Goal: Task Accomplishment & Management: Complete application form

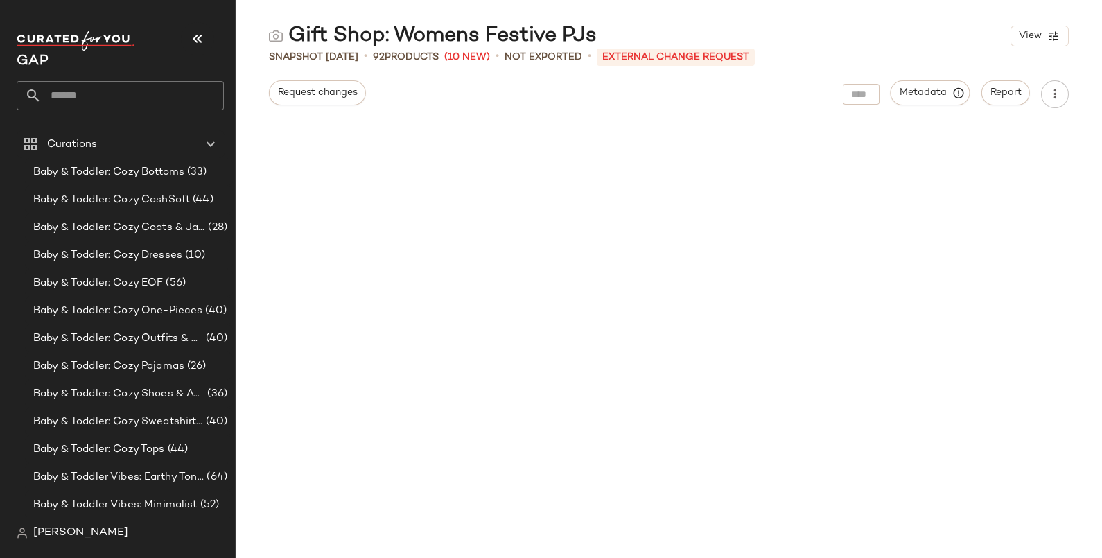
scroll to position [530, 0]
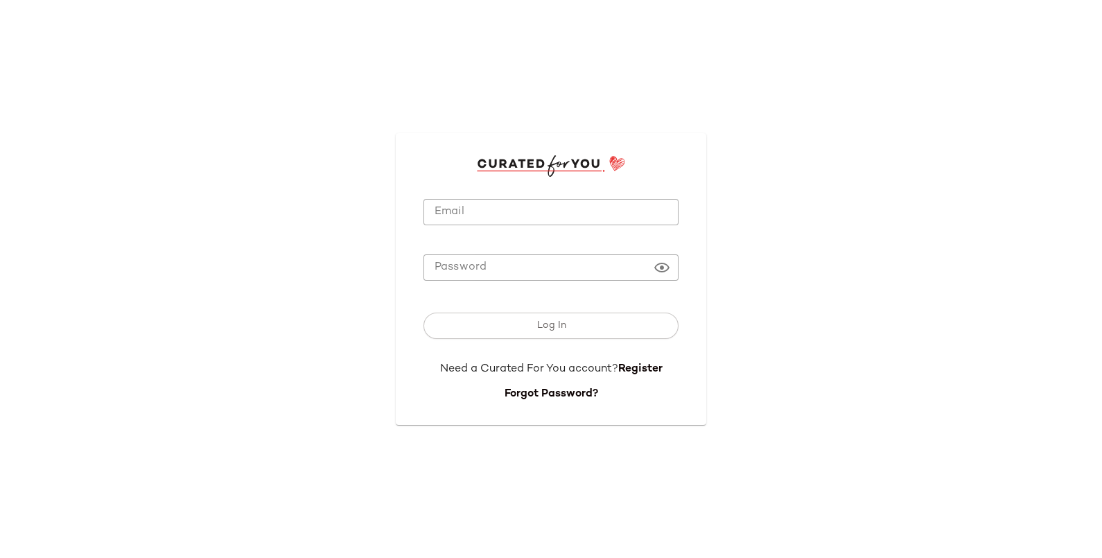
type input "**********"
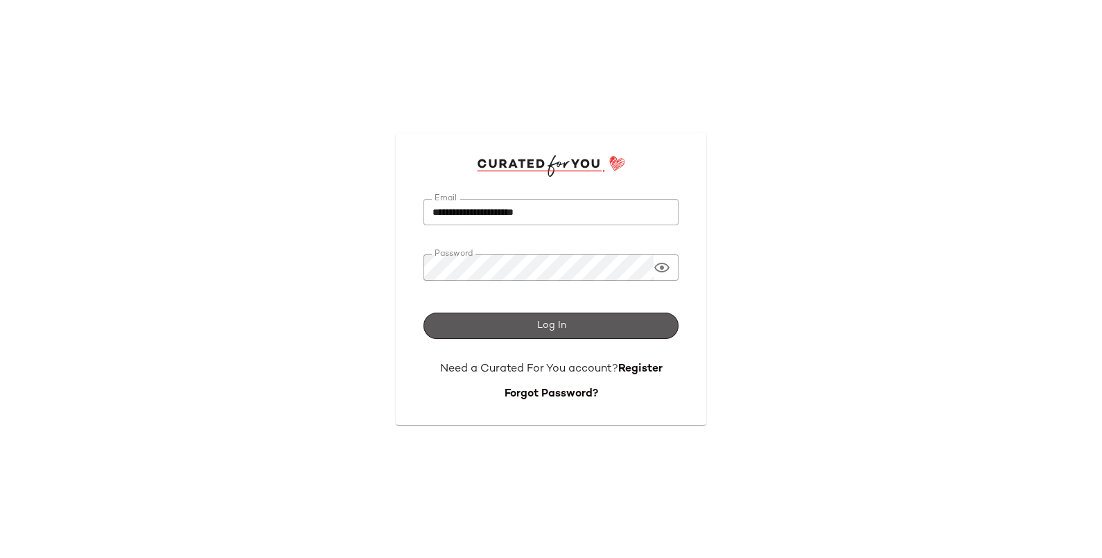
click at [571, 332] on button "Log In" at bounding box center [551, 326] width 255 height 26
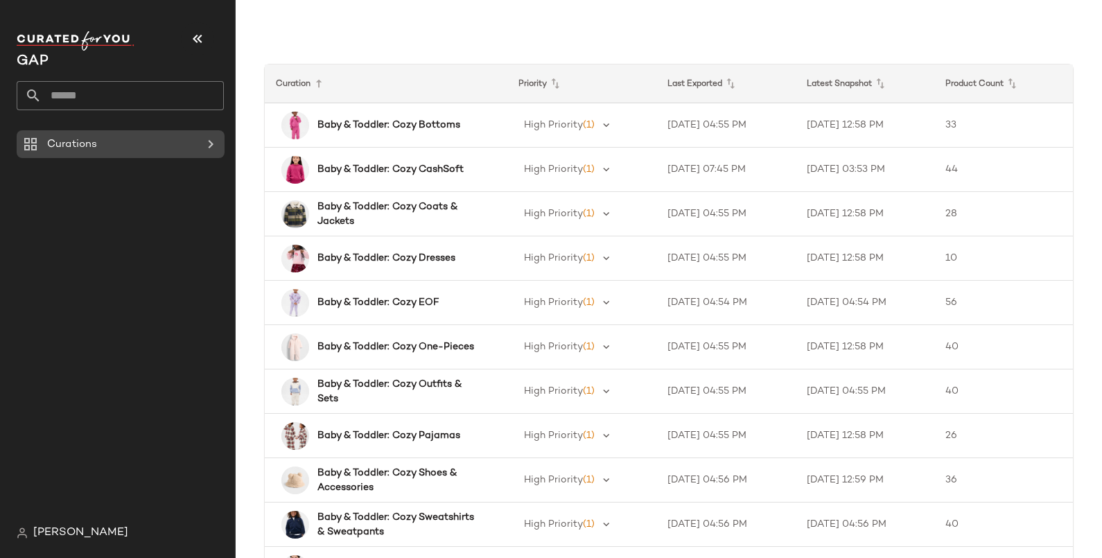
click at [92, 142] on span "Curations" at bounding box center [72, 145] width 50 height 16
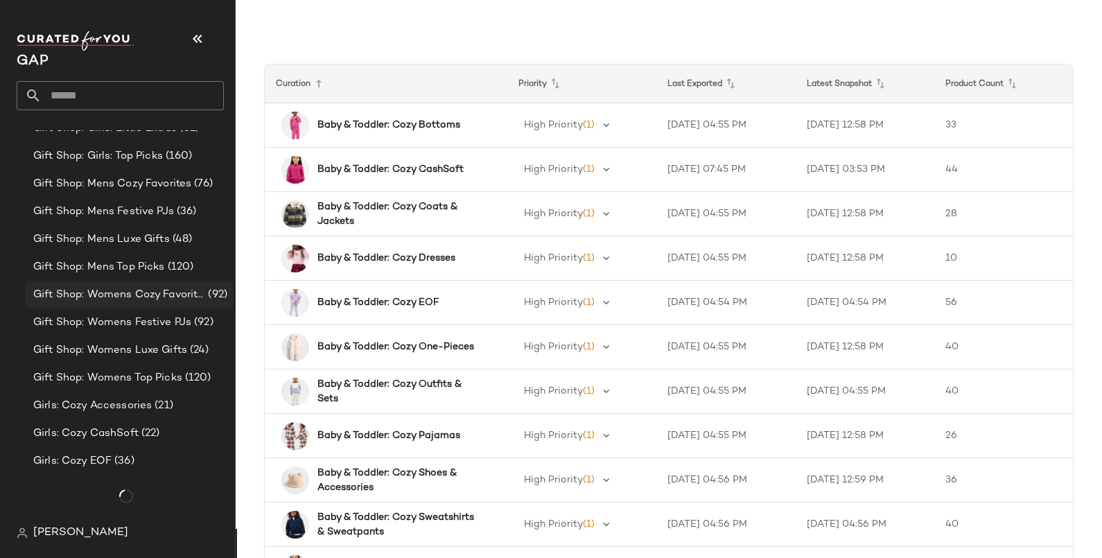
scroll to position [1040, 0]
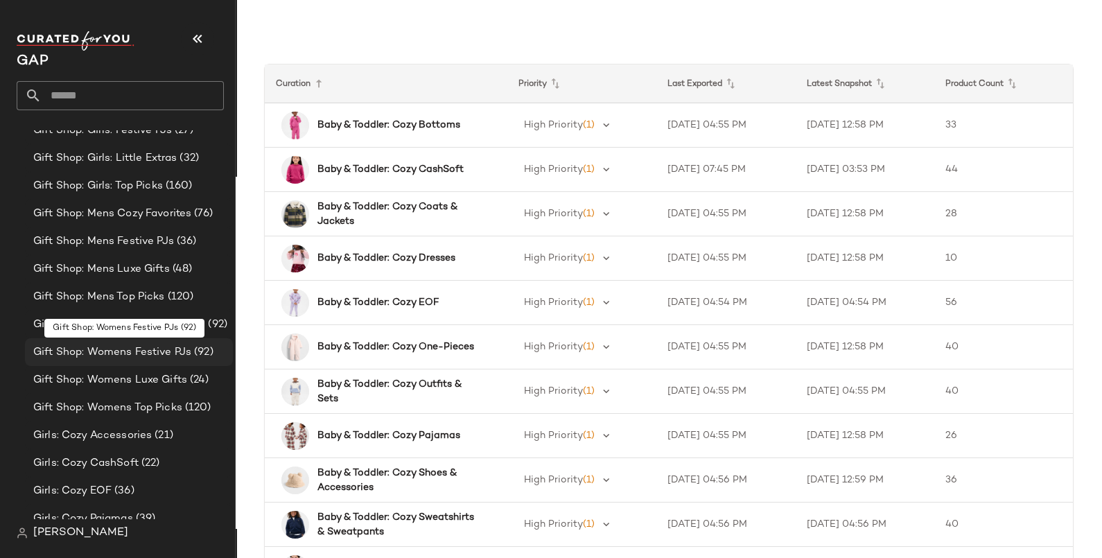
click at [132, 347] on span "Gift Shop: Womens Festive PJs" at bounding box center [112, 353] width 158 height 16
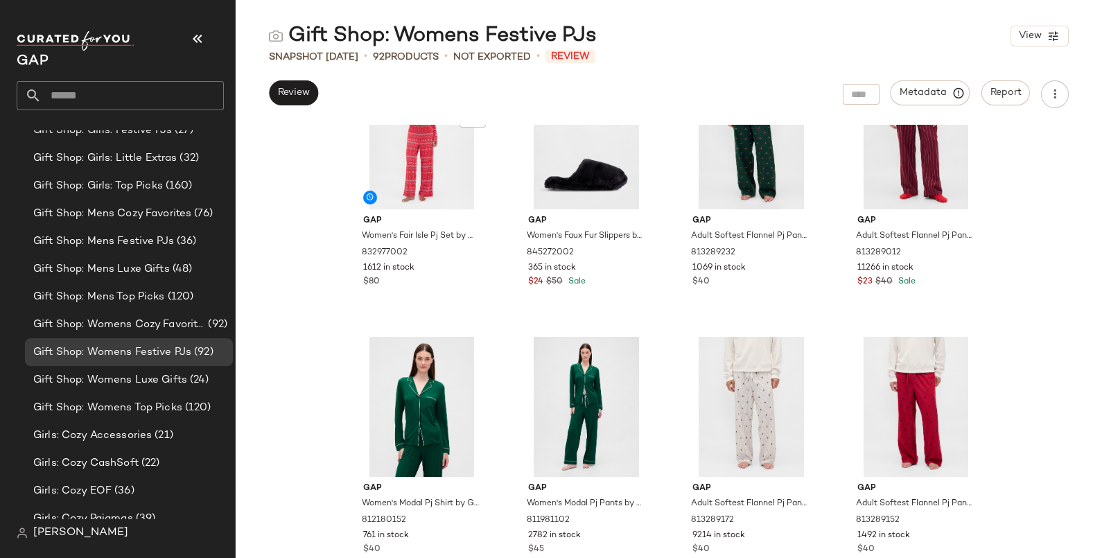
scroll to position [1224, 0]
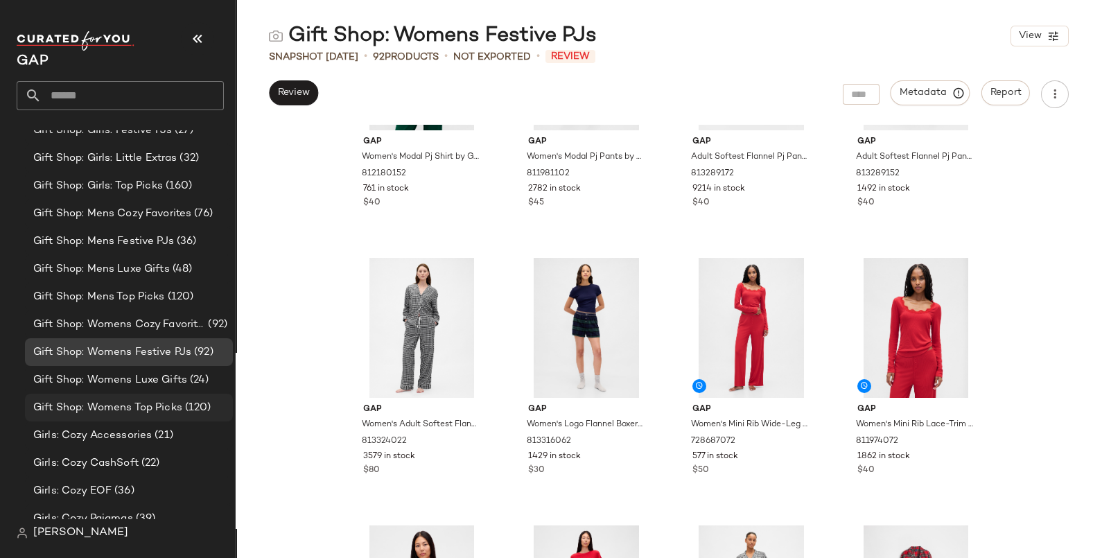
click at [106, 400] on span "Gift Shop: Womens Top Picks" at bounding box center [107, 408] width 149 height 16
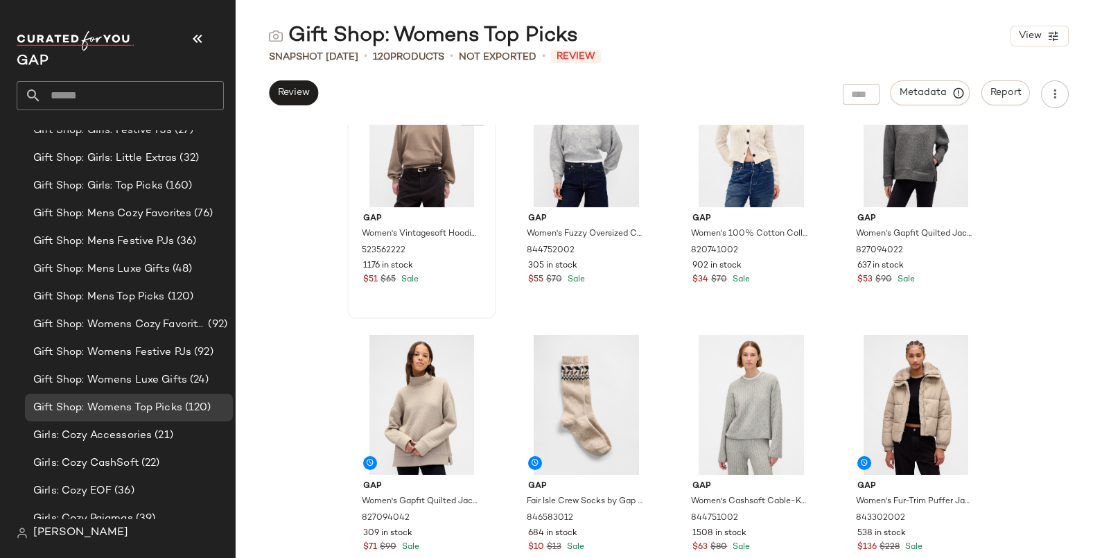
scroll to position [3824, 0]
click at [274, 94] on button "Review" at bounding box center [293, 92] width 49 height 25
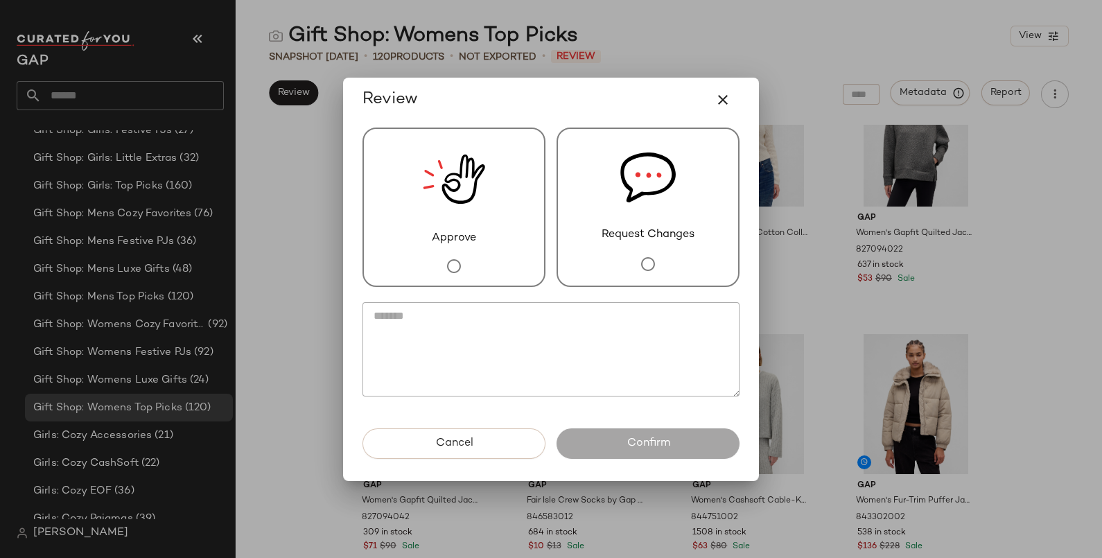
click at [498, 218] on div "Approve" at bounding box center [454, 207] width 183 height 159
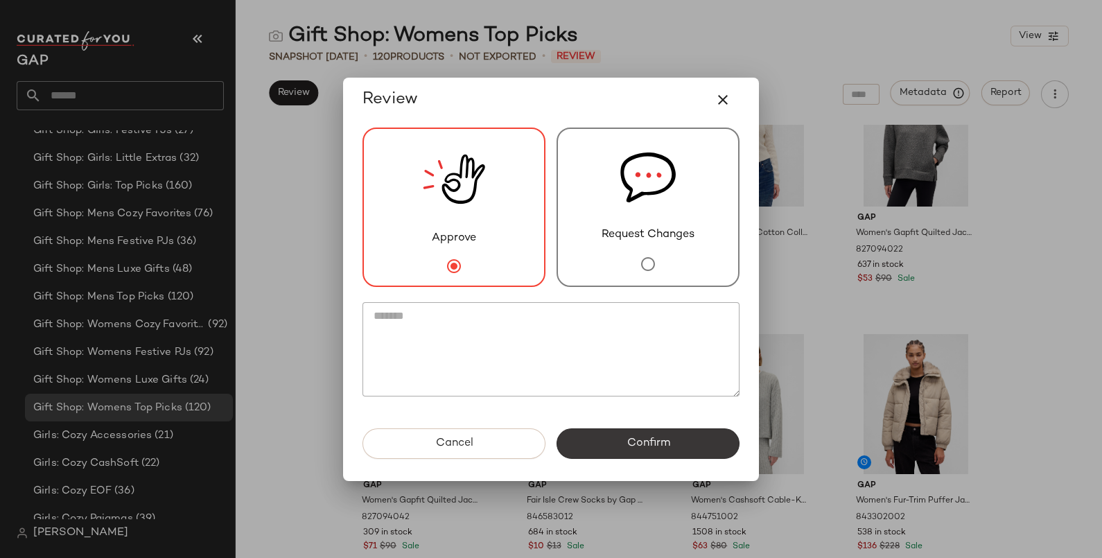
click at [671, 438] on button "Confirm" at bounding box center [648, 444] width 183 height 31
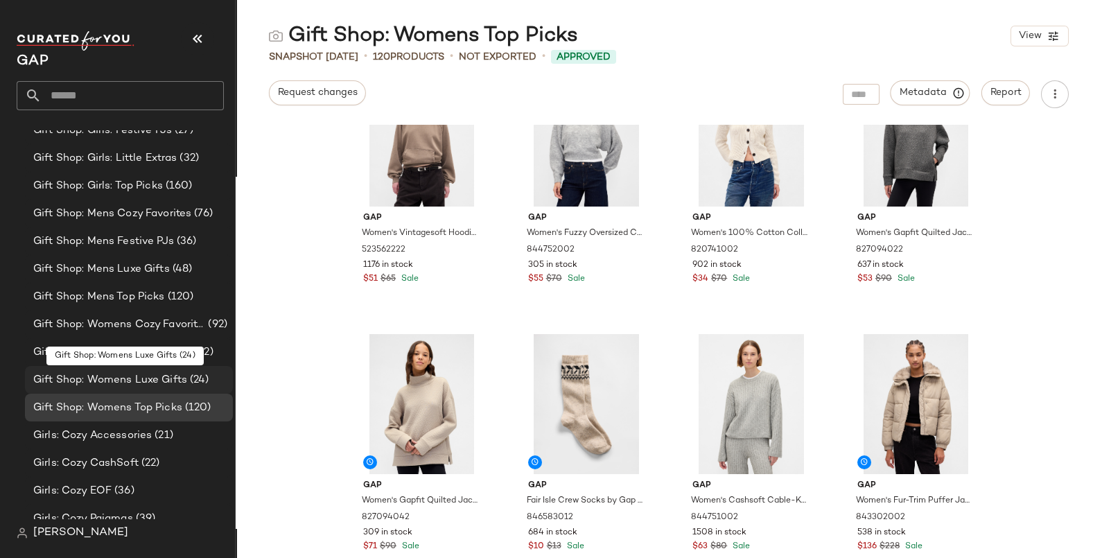
click at [153, 380] on span "Gift Shop: Womens Luxe Gifts" at bounding box center [110, 380] width 154 height 16
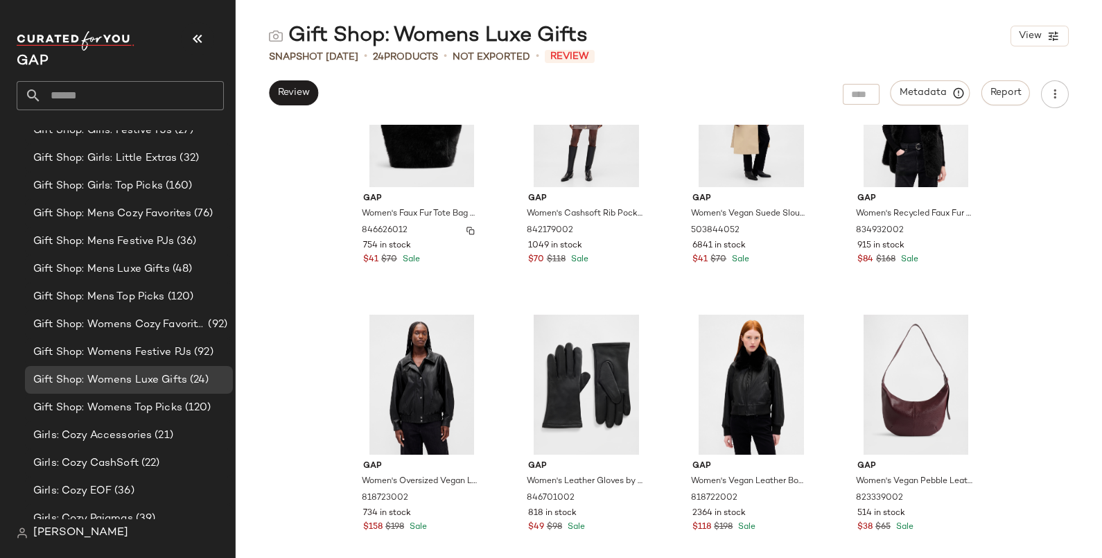
scroll to position [1175, 0]
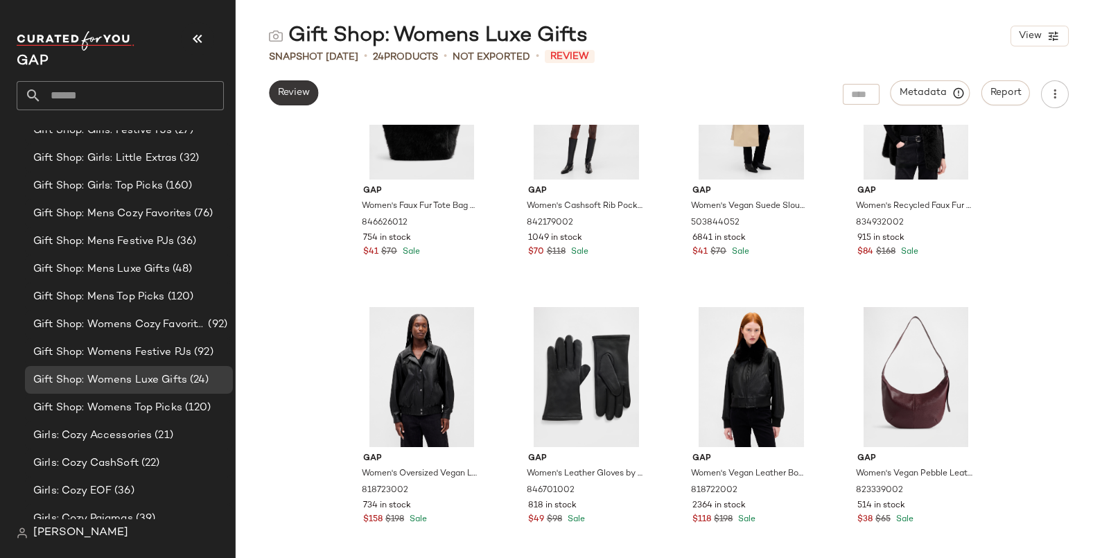
click at [298, 83] on button "Review" at bounding box center [293, 92] width 49 height 25
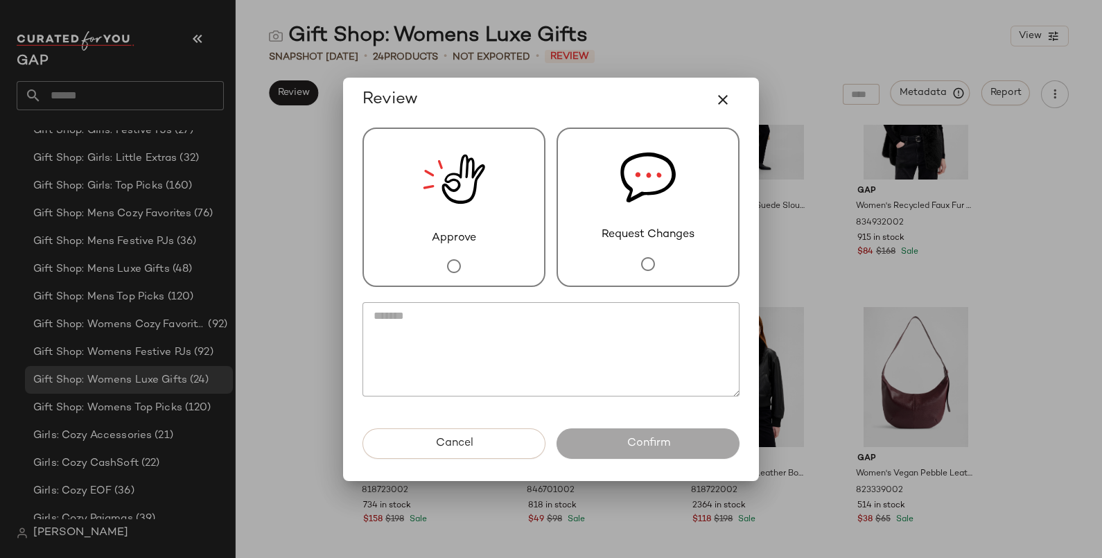
click at [483, 208] on img at bounding box center [454, 179] width 62 height 101
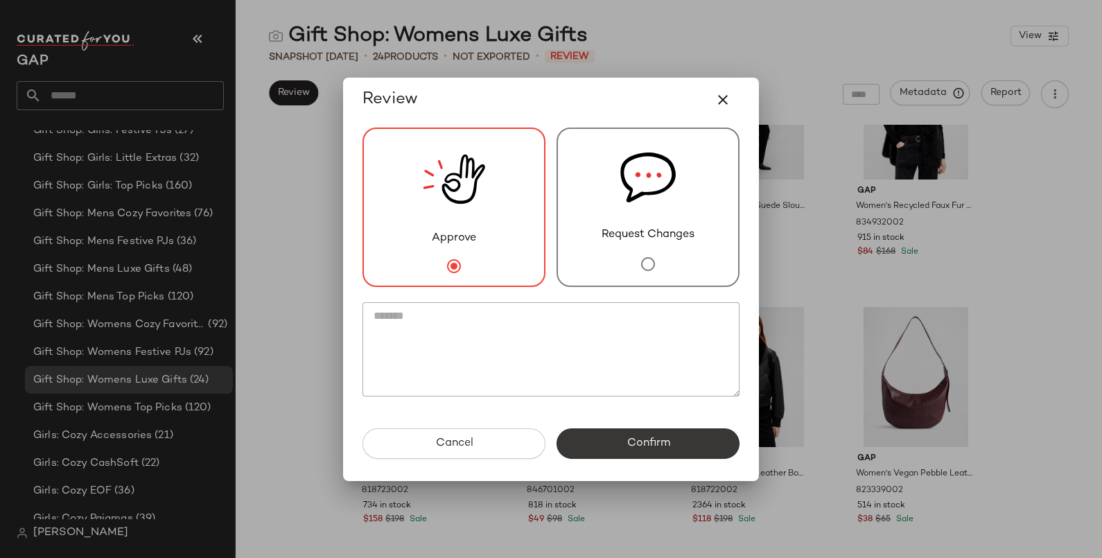
click at [652, 452] on button "Confirm" at bounding box center [648, 444] width 183 height 31
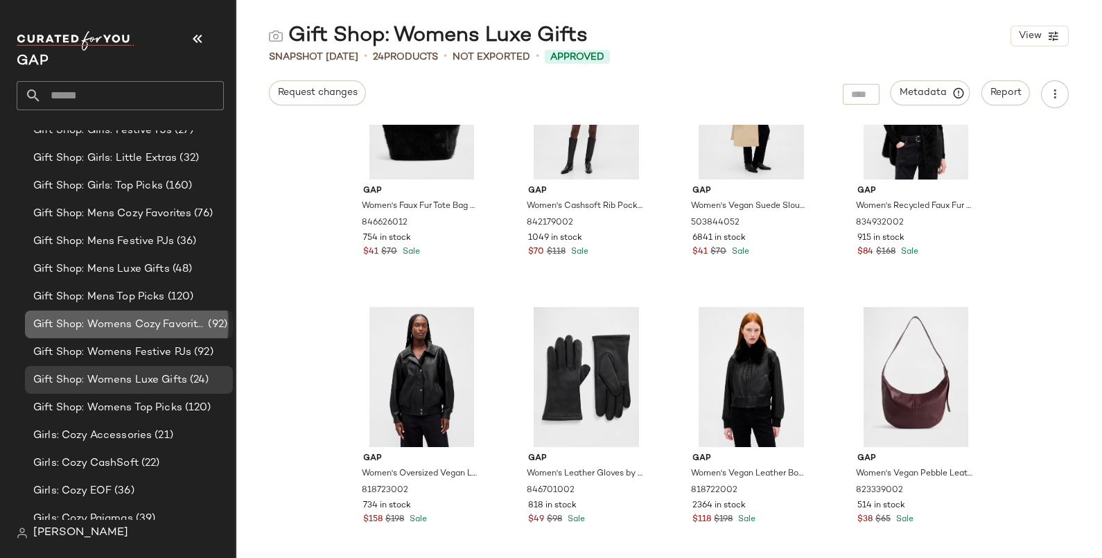
click at [152, 322] on span "Gift Shop: Womens Cozy Favorites" at bounding box center [119, 325] width 172 height 16
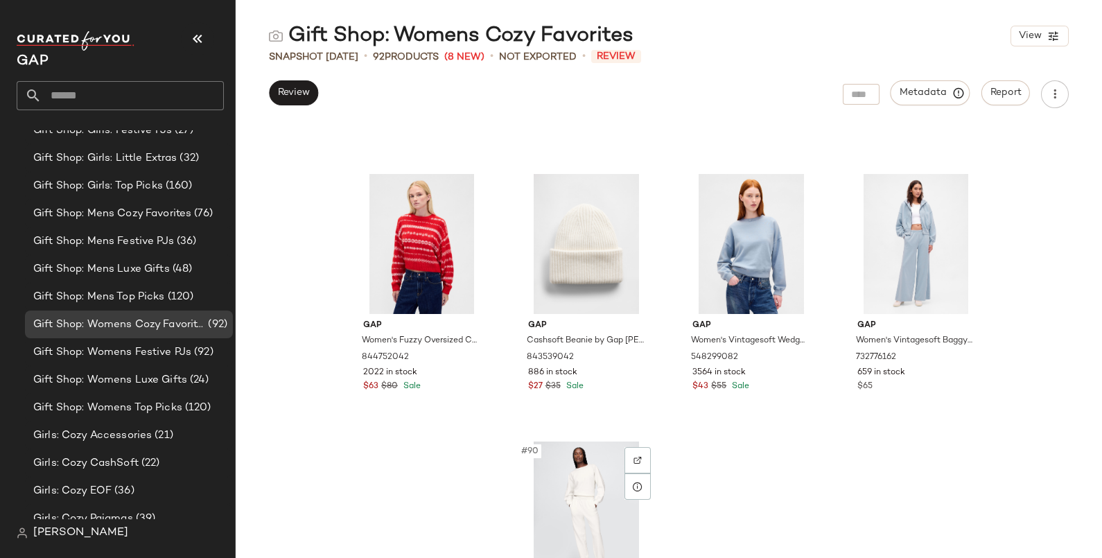
scroll to position [5725, 0]
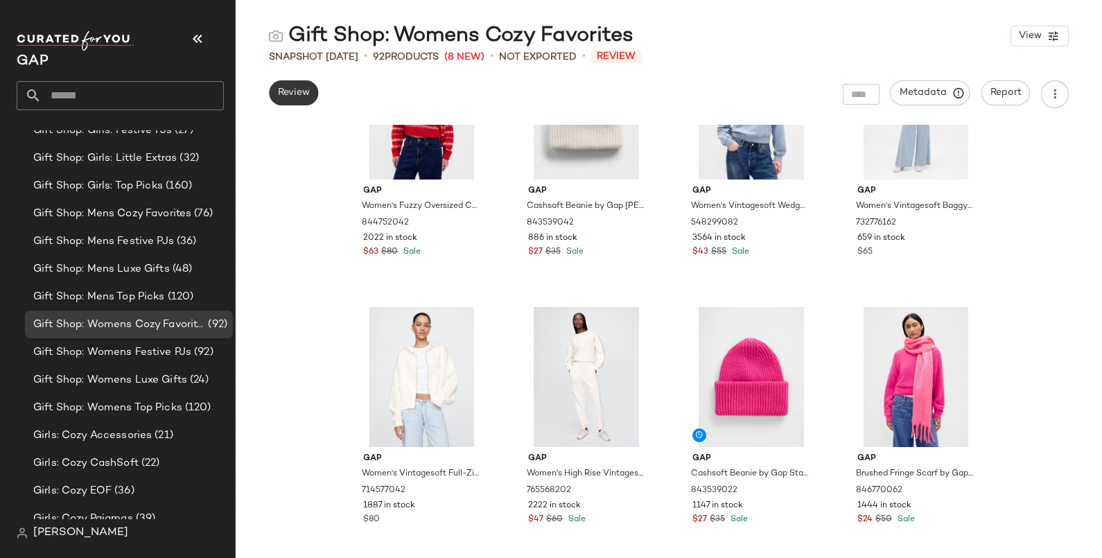
click at [297, 94] on span "Review" at bounding box center [293, 92] width 33 height 11
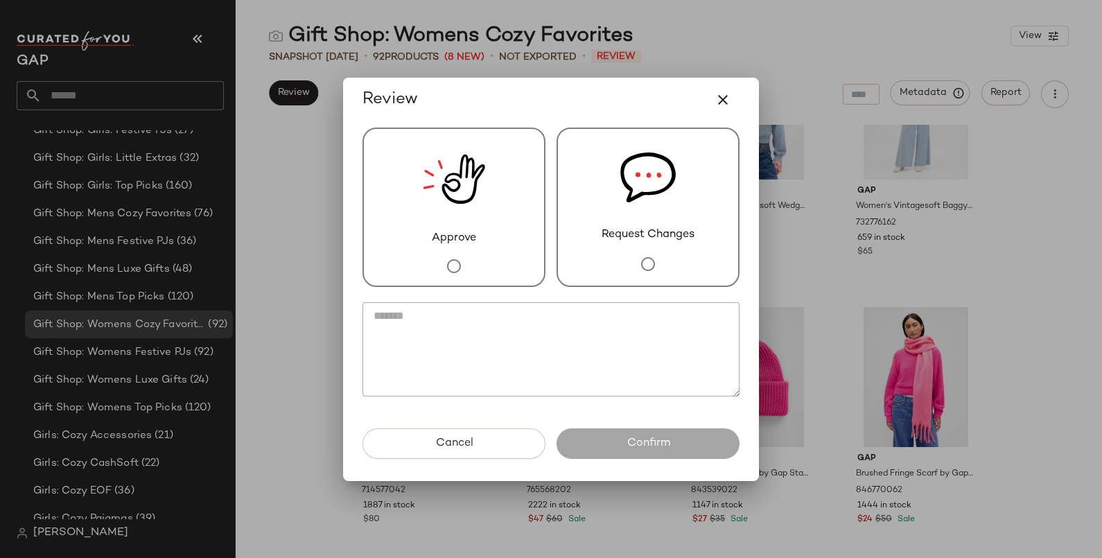
click at [492, 228] on div "Approve" at bounding box center [454, 207] width 183 height 159
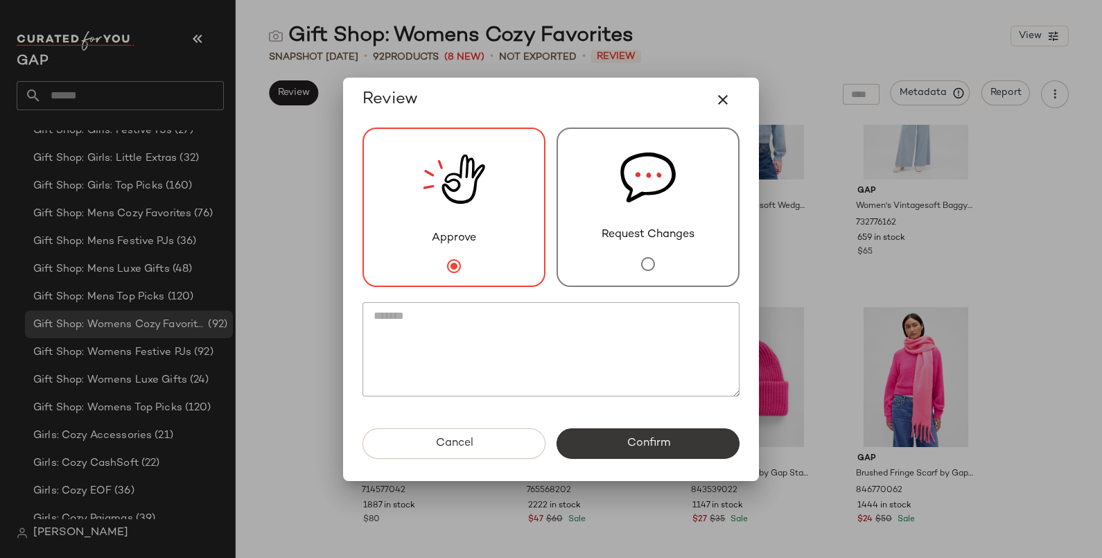
click at [656, 445] on span "Confirm" at bounding box center [648, 443] width 44 height 13
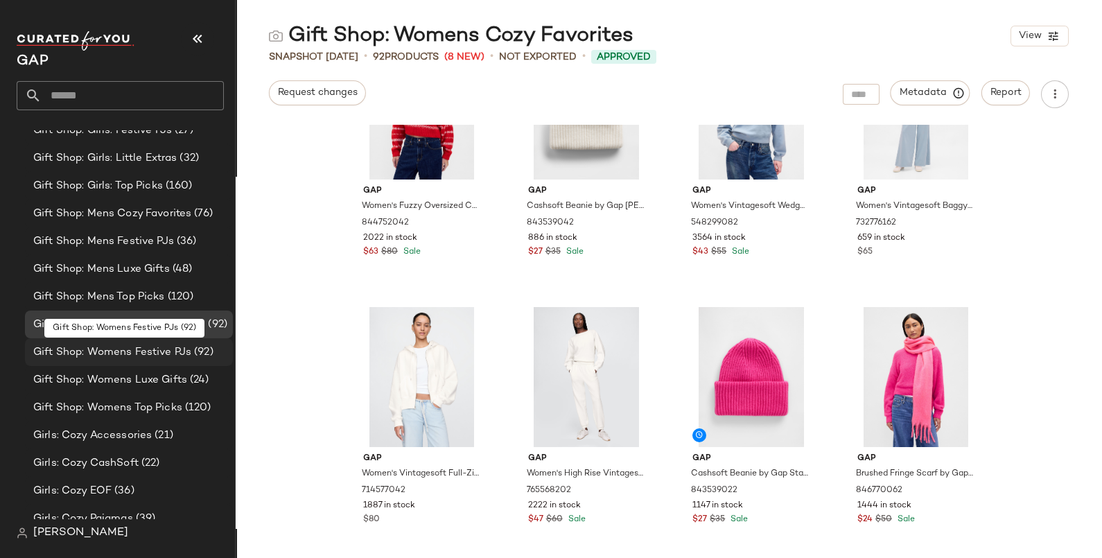
click at [181, 348] on span "Gift Shop: Womens Festive PJs" at bounding box center [112, 353] width 158 height 16
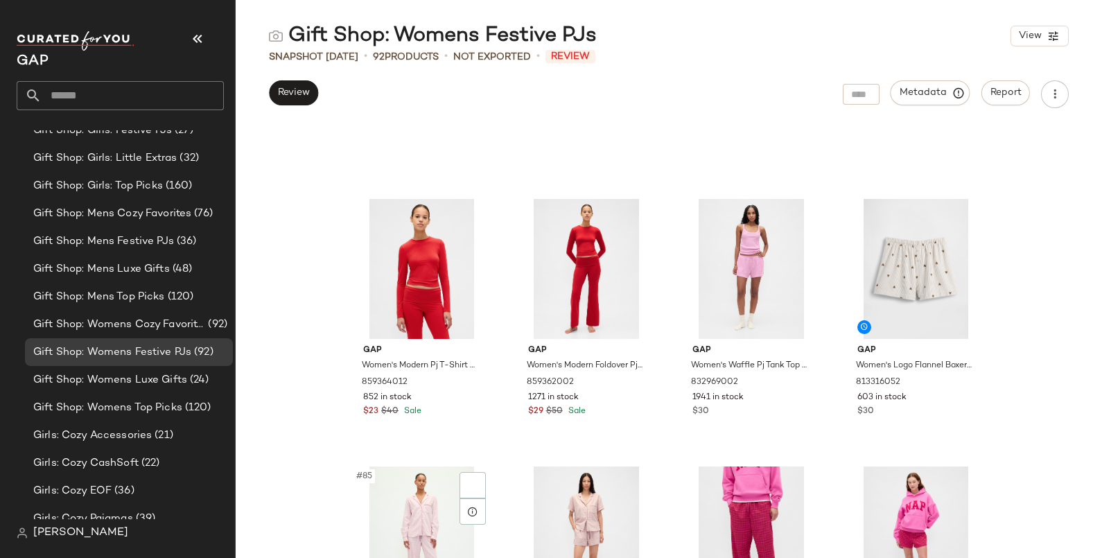
scroll to position [5725, 0]
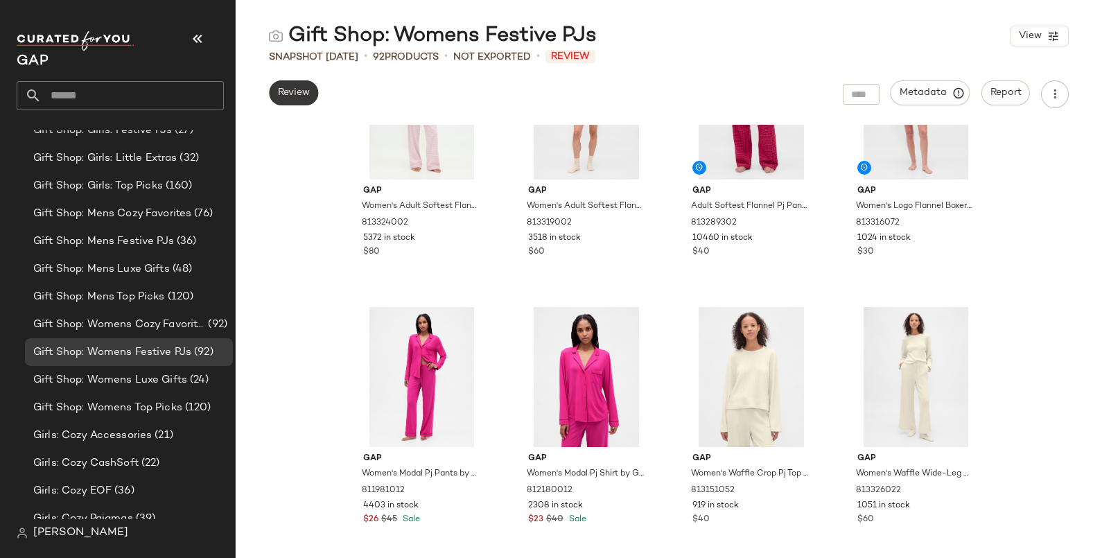
click at [293, 102] on button "Review" at bounding box center [293, 92] width 49 height 25
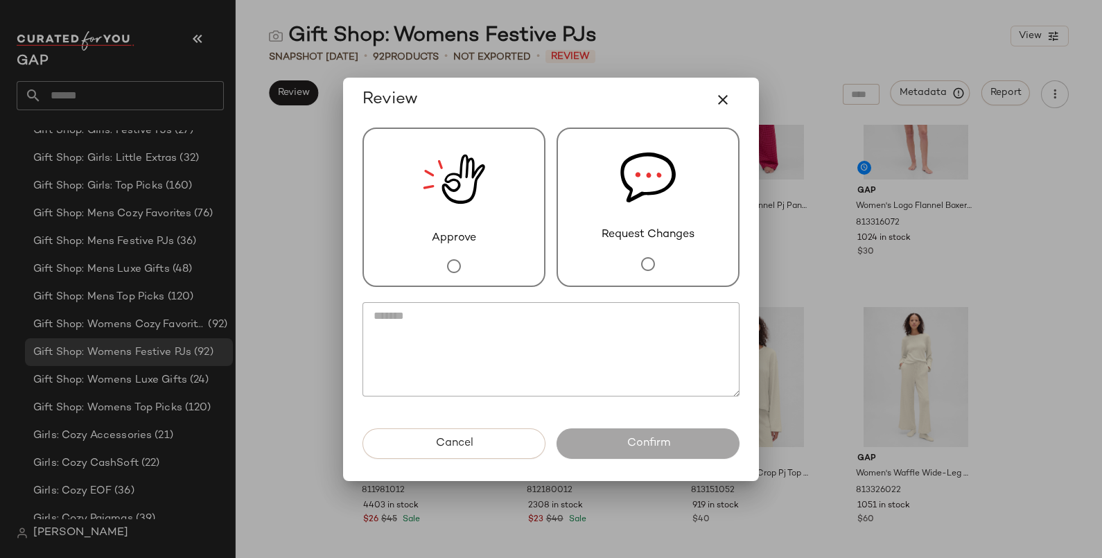
click at [472, 243] on span "Approve" at bounding box center [454, 238] width 44 height 17
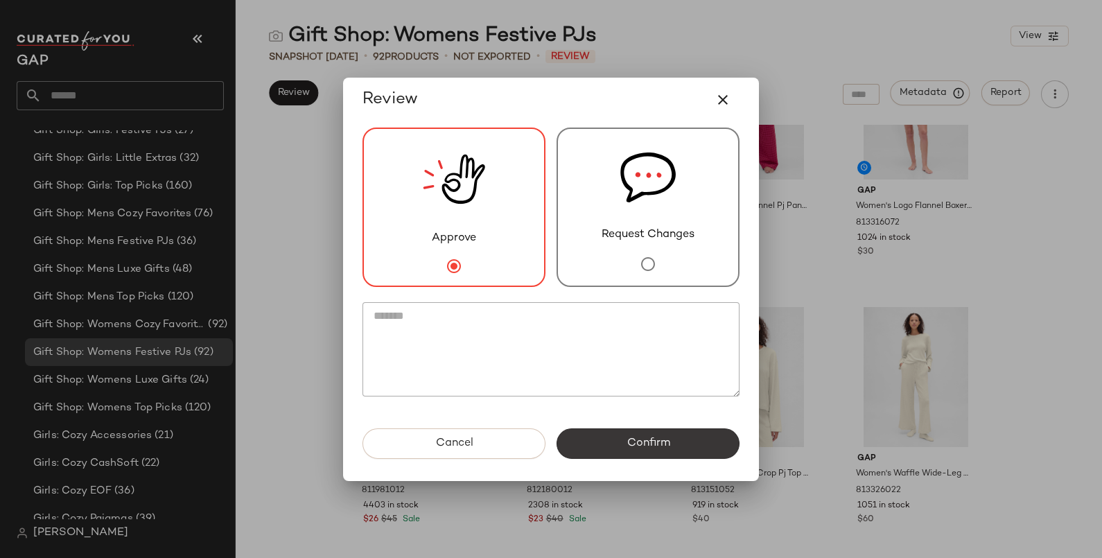
click at [634, 442] on span "Confirm" at bounding box center [648, 443] width 44 height 13
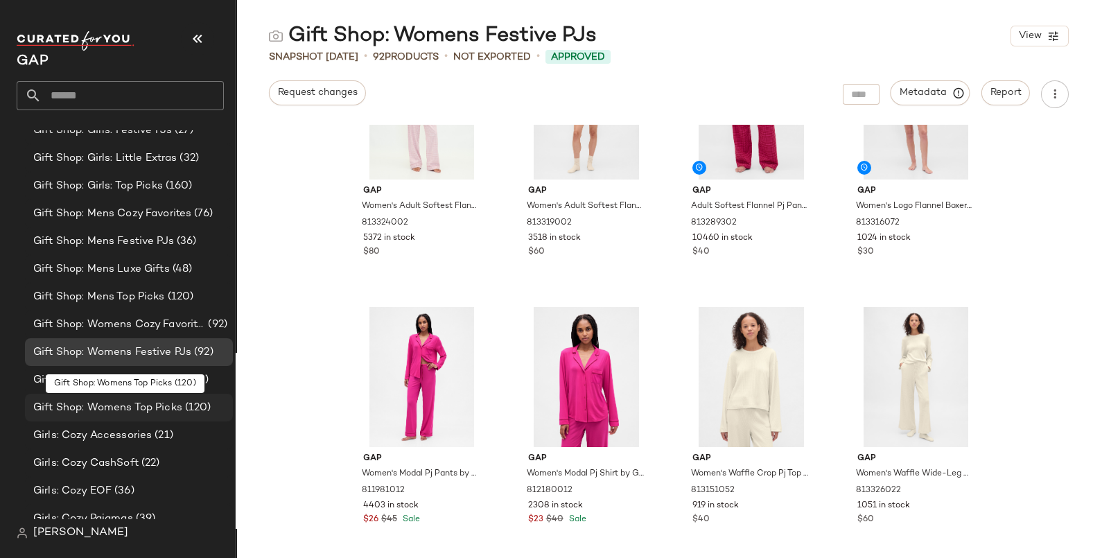
click at [159, 401] on span "Gift Shop: Womens Top Picks" at bounding box center [107, 408] width 149 height 16
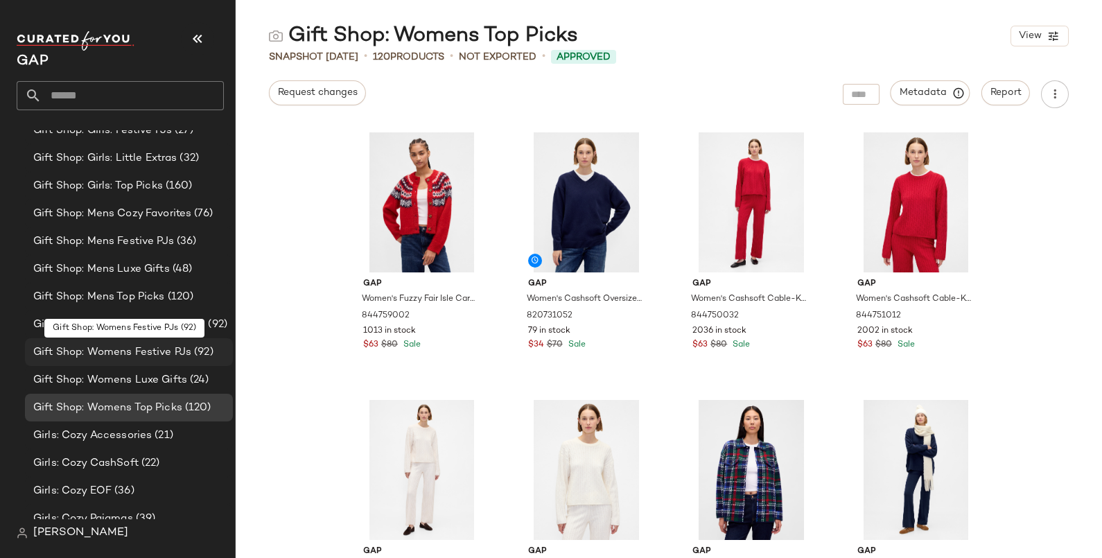
click at [157, 354] on span "Gift Shop: Womens Festive PJs" at bounding box center [112, 353] width 158 height 16
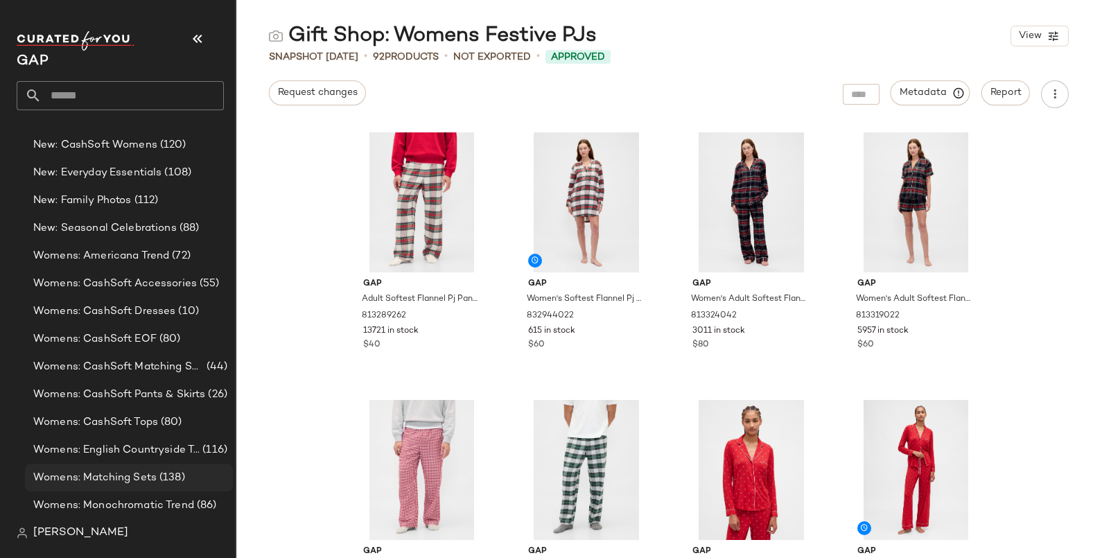
click at [139, 477] on span "Womens: Matching Sets" at bounding box center [94, 478] width 123 height 16
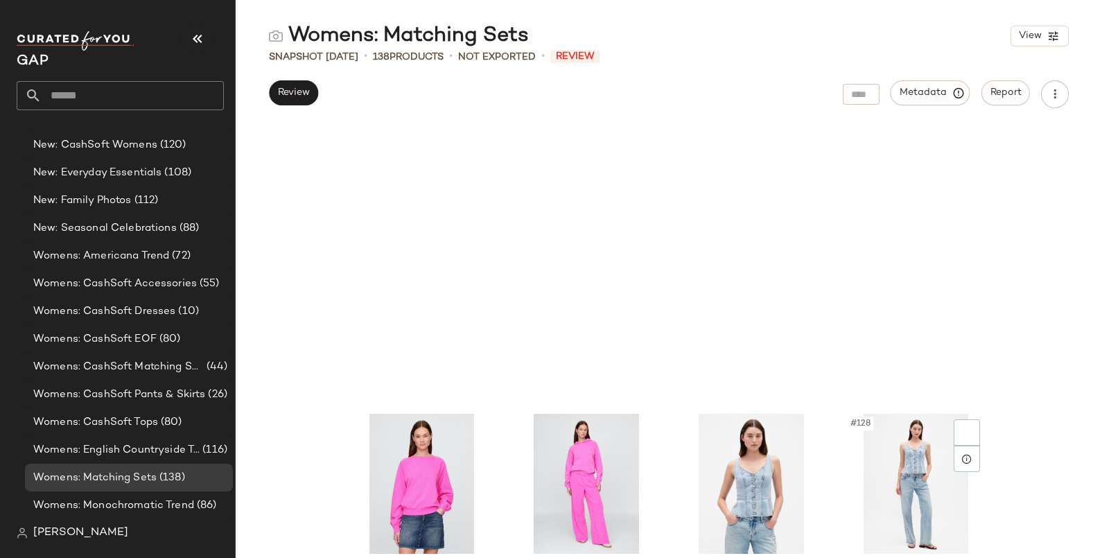
scroll to position [7897, 0]
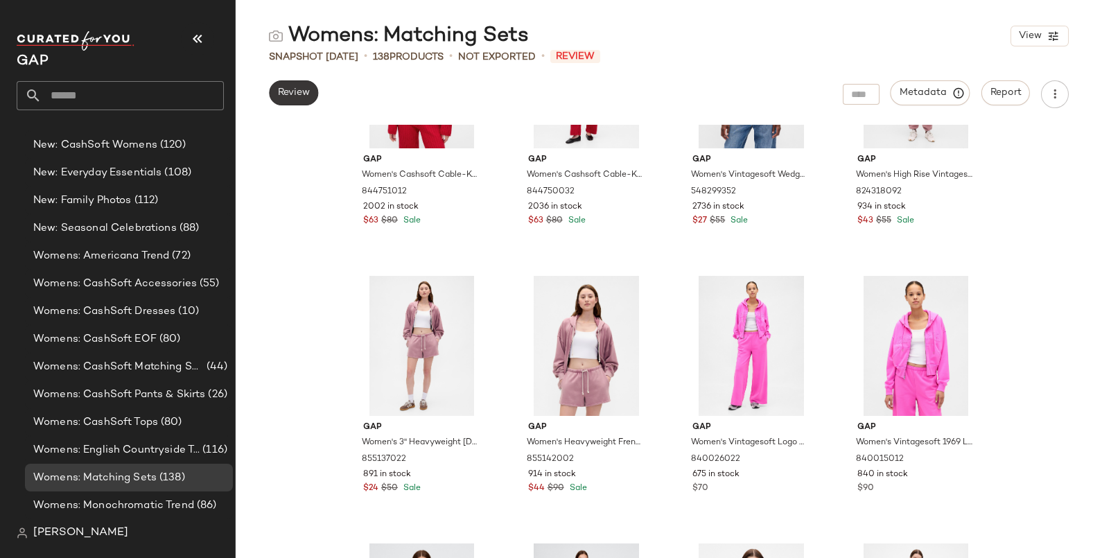
click at [295, 89] on span "Review" at bounding box center [293, 92] width 33 height 11
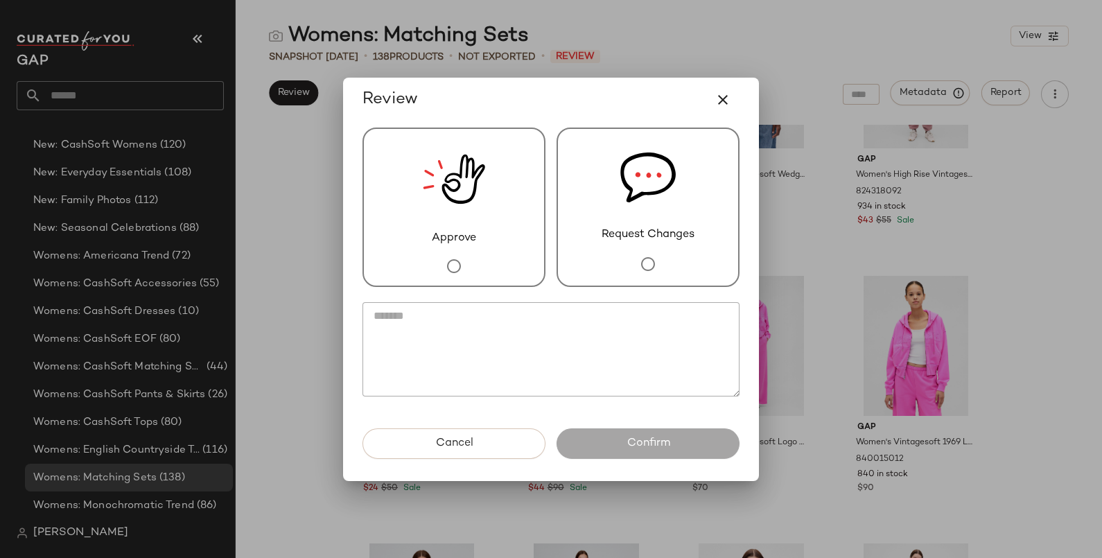
click at [627, 217] on img at bounding box center [648, 178] width 55 height 98
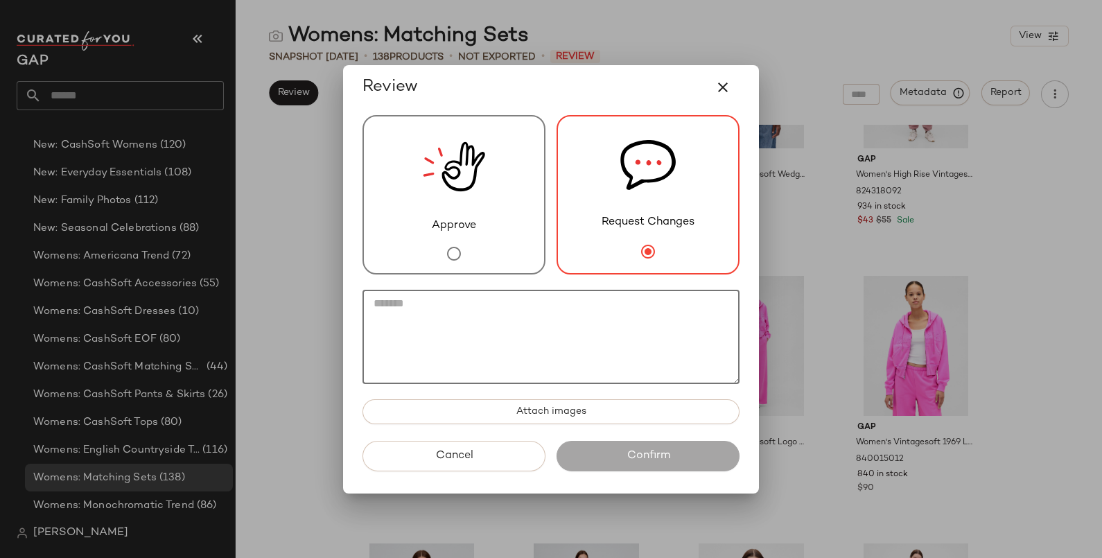
click at [597, 315] on textarea at bounding box center [551, 337] width 377 height 94
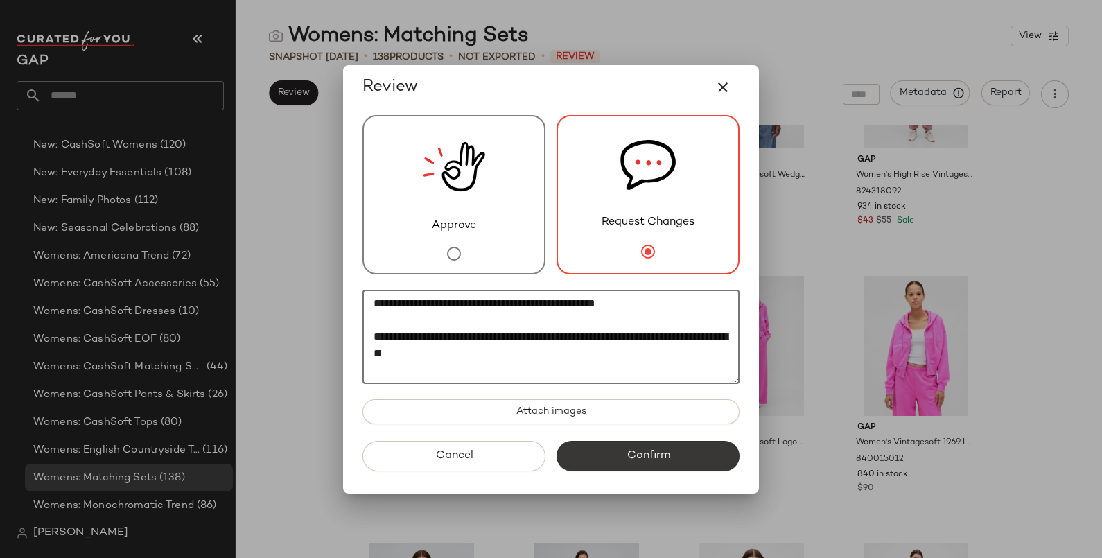
type textarea "**********"
click at [658, 452] on span "Confirm" at bounding box center [648, 455] width 44 height 13
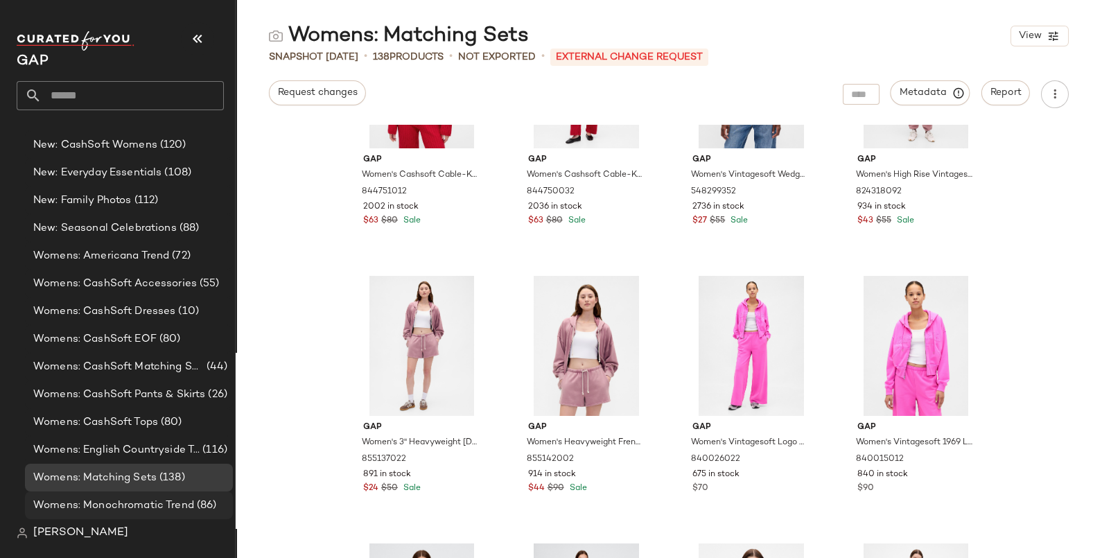
click at [116, 501] on span "Womens: Monochromatic Trend" at bounding box center [113, 506] width 161 height 16
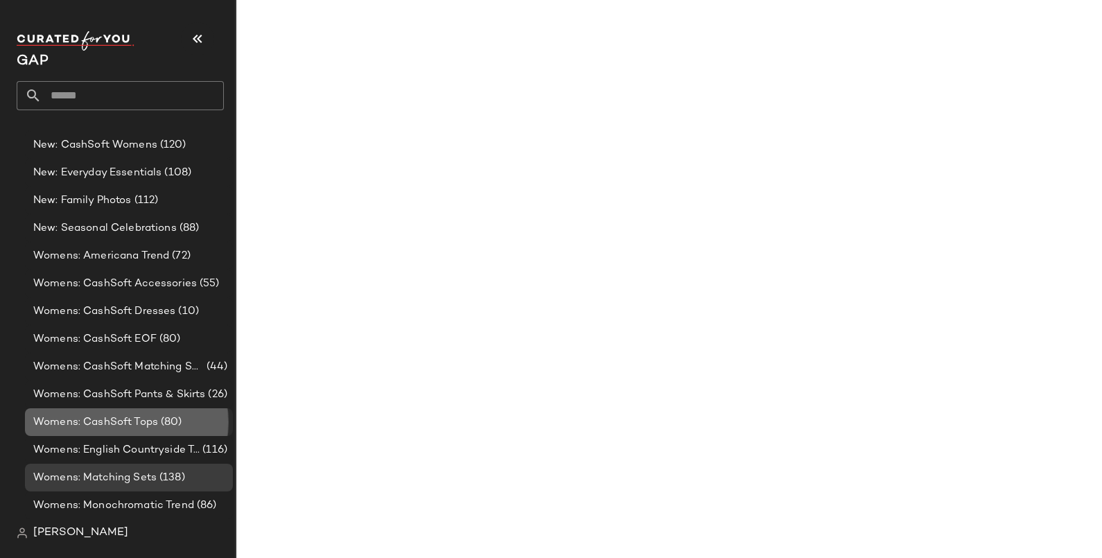
click at [118, 425] on span "Womens: CashSoft Tops" at bounding box center [95, 423] width 125 height 16
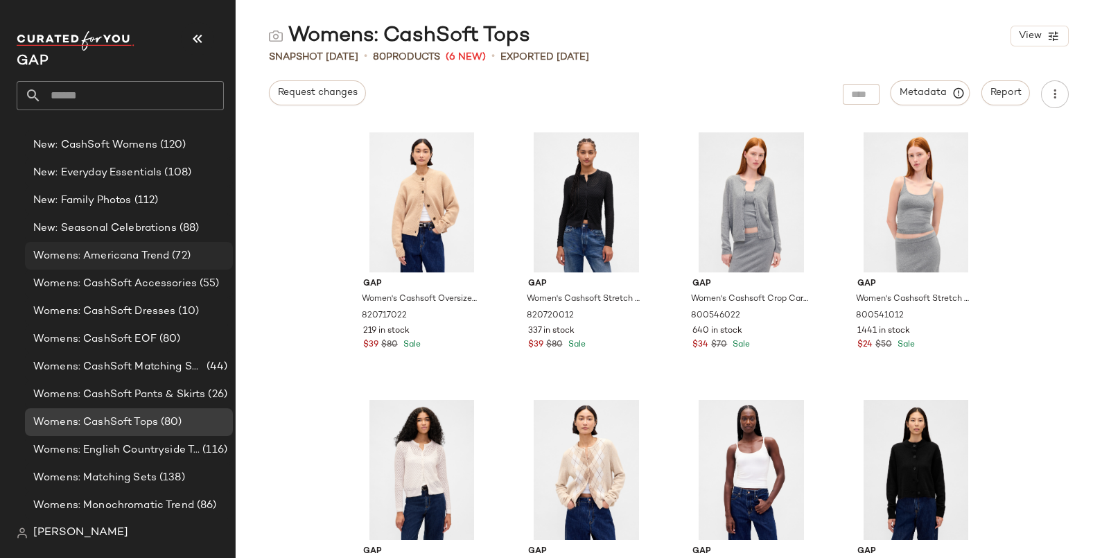
click at [129, 260] on span "Womens: Americana Trend" at bounding box center [101, 256] width 136 height 16
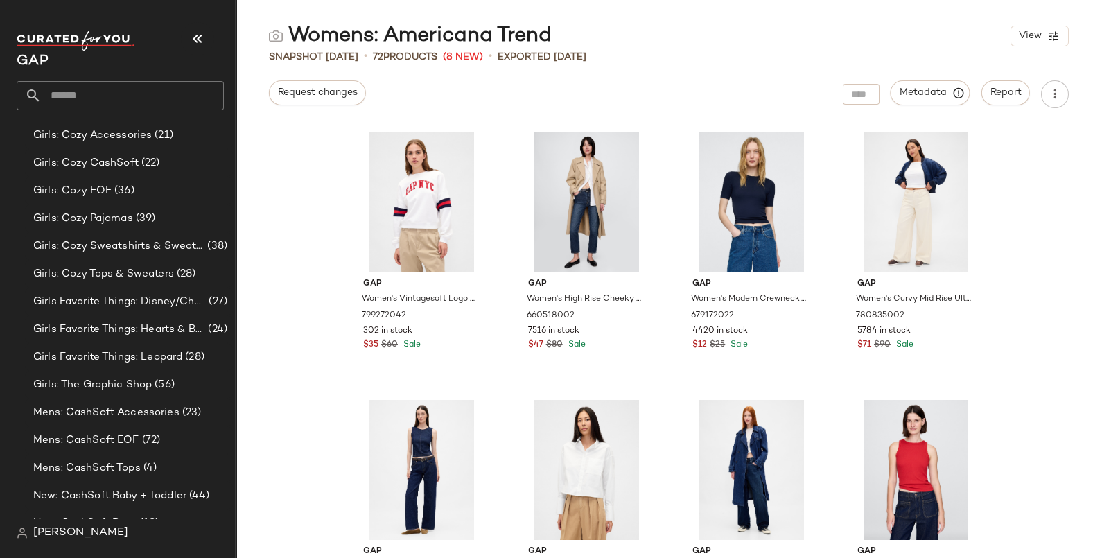
scroll to position [1310, 0]
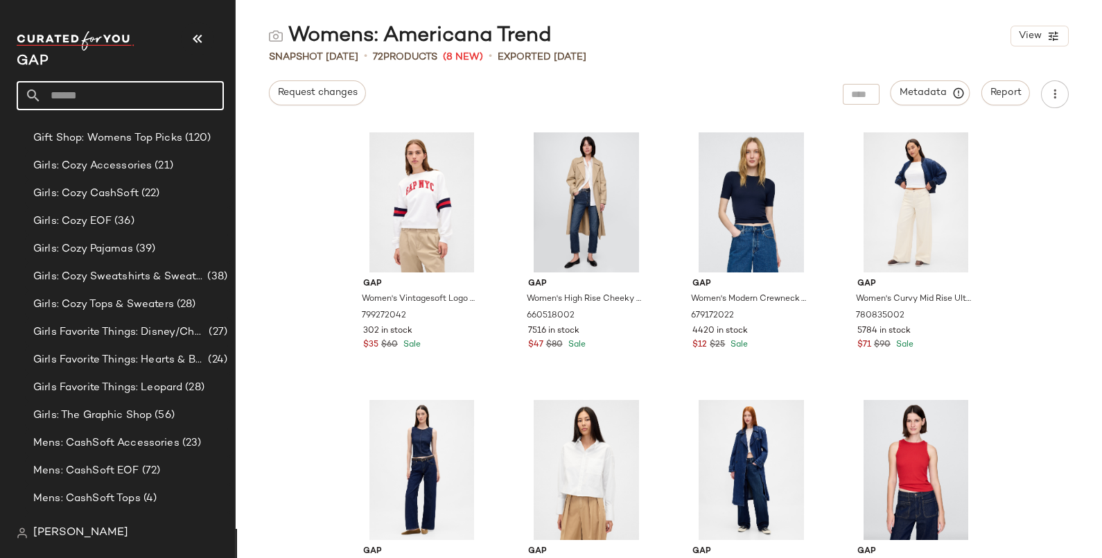
click at [123, 101] on input "text" at bounding box center [133, 95] width 182 height 29
type input "*********"
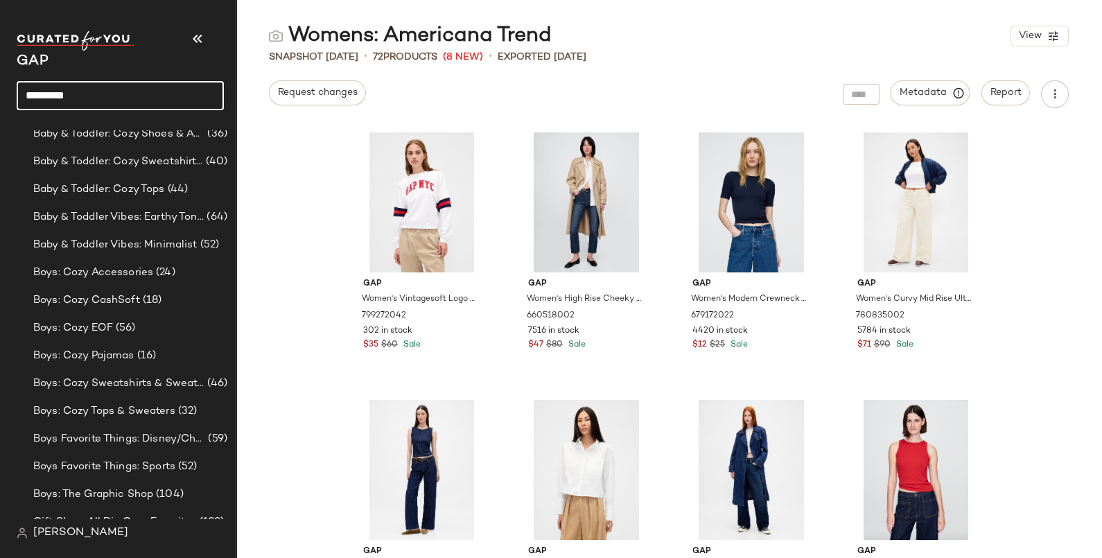
scroll to position [0, 0]
